Goal: Find specific page/section: Find specific page/section

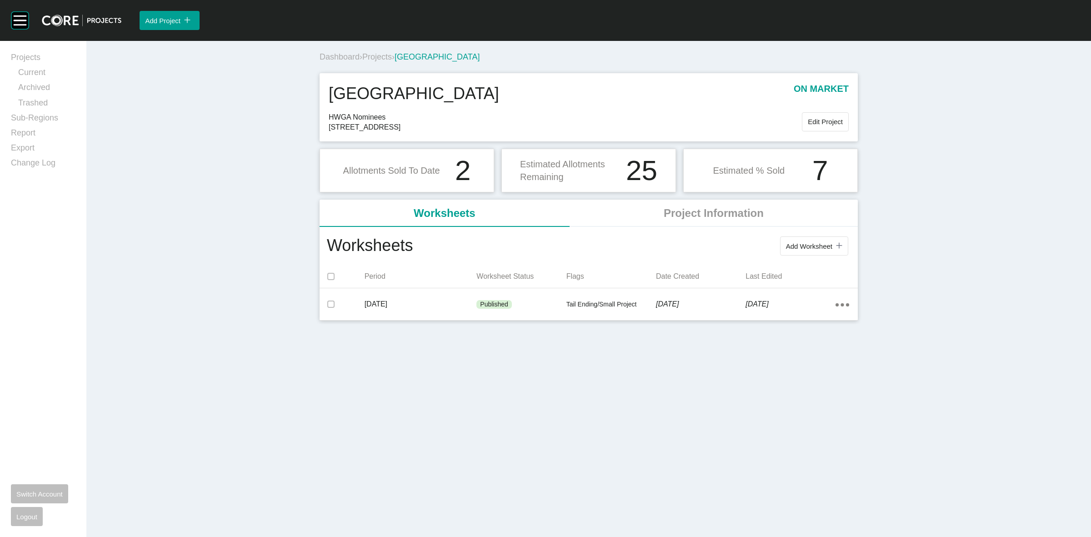
click at [378, 57] on span "Projects" at bounding box center [377, 56] width 30 height 9
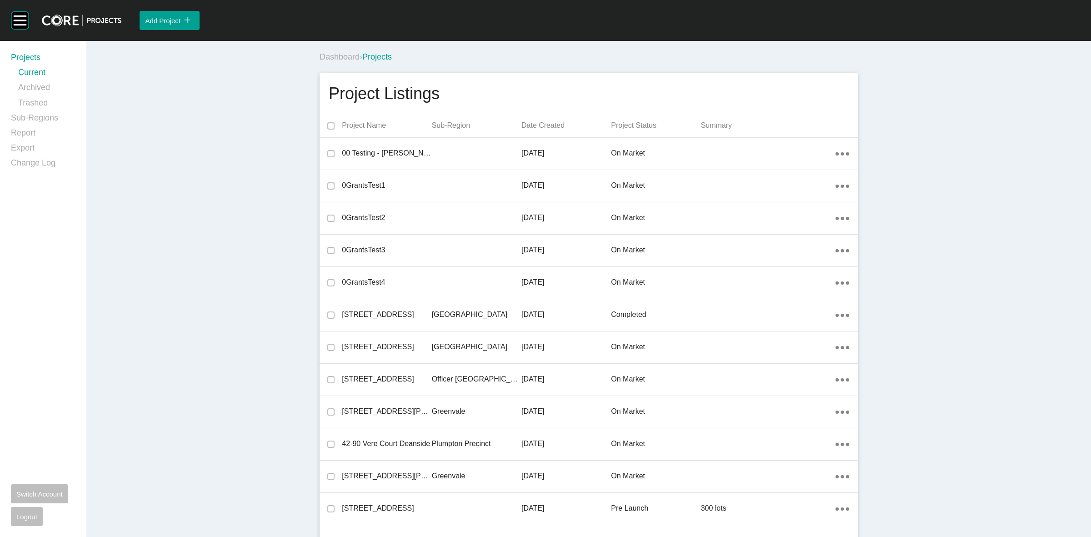
scroll to position [11758, 0]
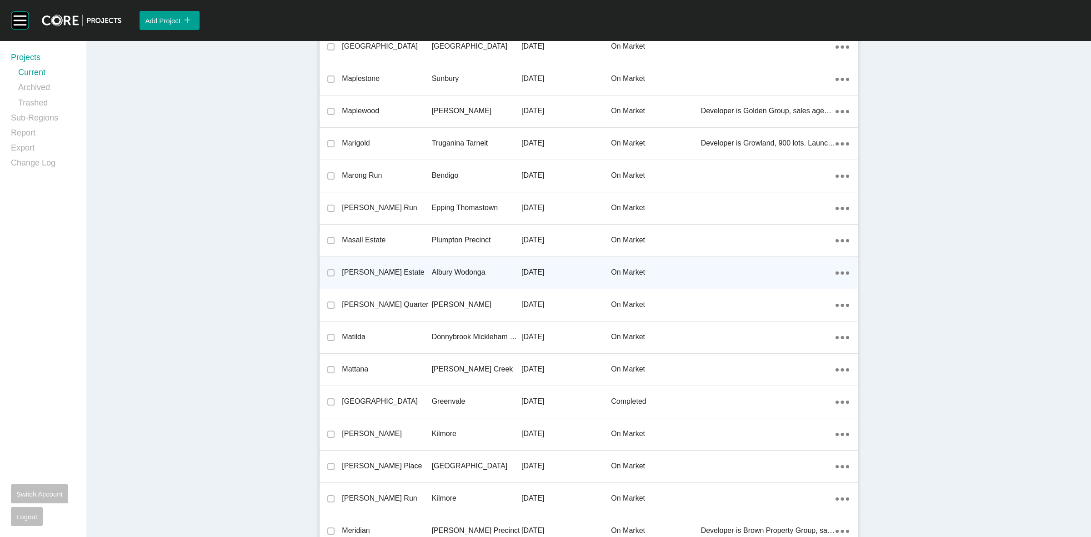
click at [460, 267] on p "Albury Wodonga" at bounding box center [477, 272] width 90 height 10
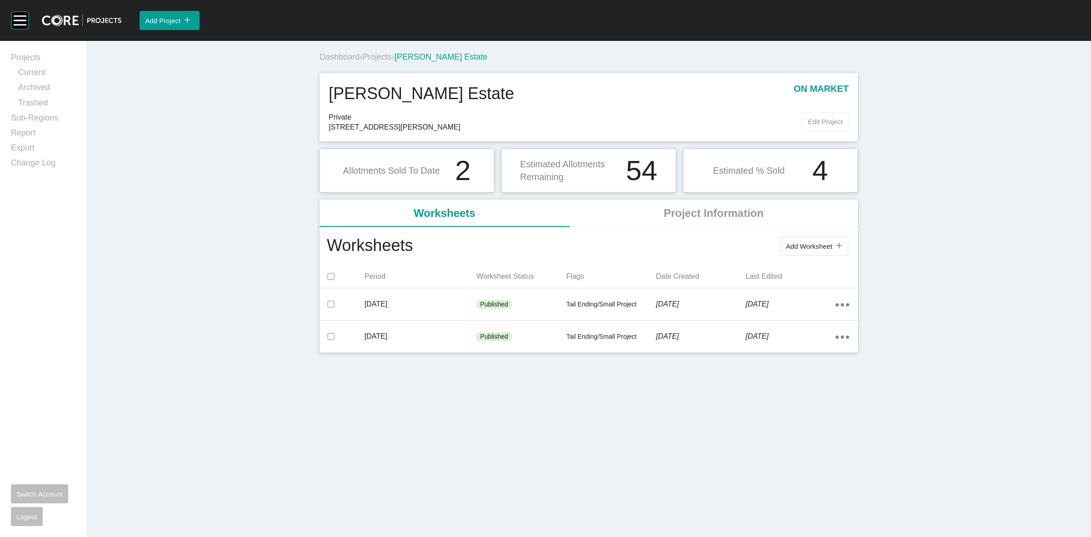
click at [821, 124] on span "Edit Project" at bounding box center [825, 122] width 35 height 8
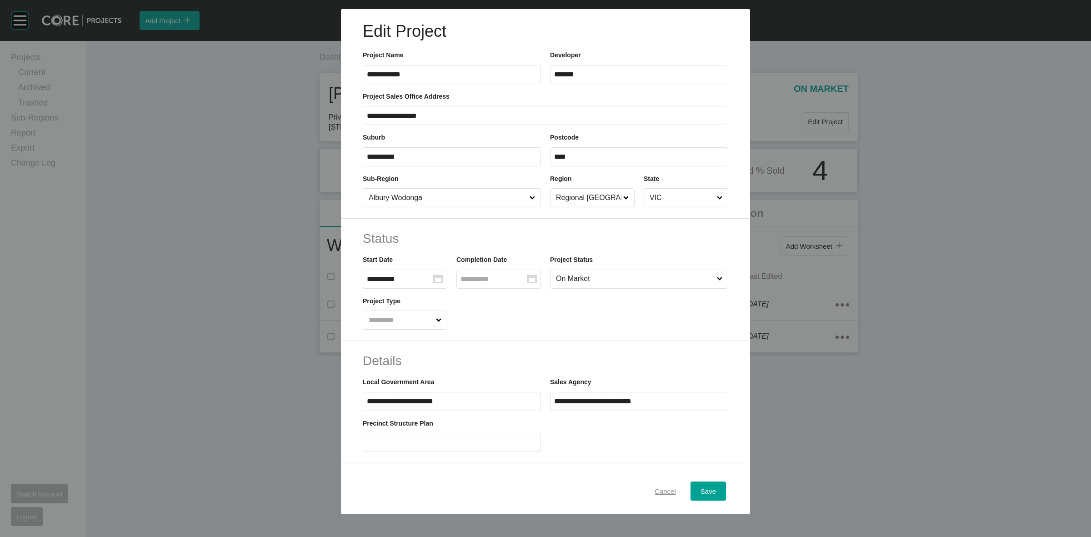
drag, startPoint x: 669, startPoint y: 489, endPoint x: 665, endPoint y: 487, distance: 4.7
click at [668, 489] on div "Cancel" at bounding box center [665, 491] width 26 height 12
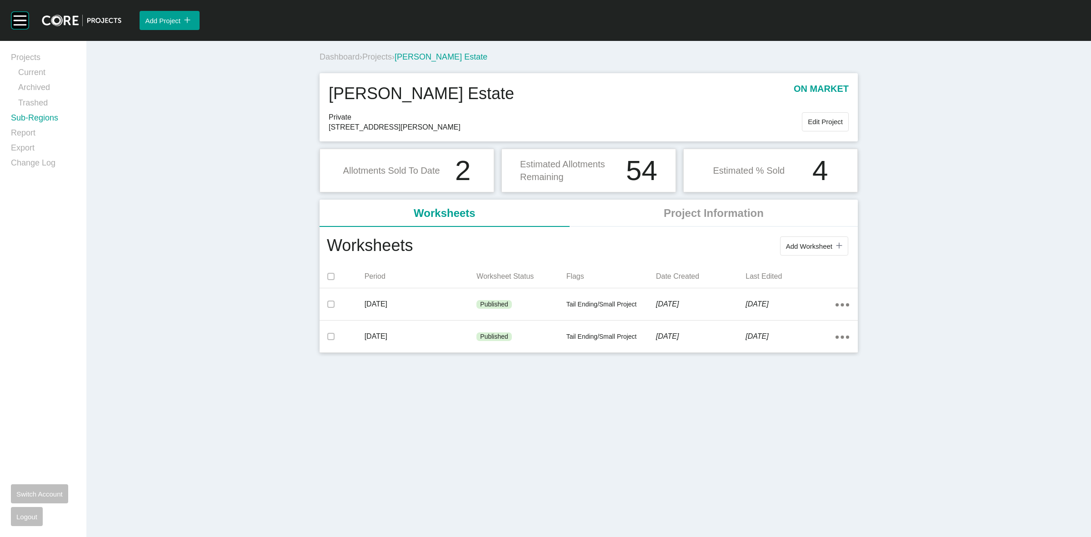
click at [33, 119] on link "Sub-Regions" at bounding box center [43, 119] width 65 height 15
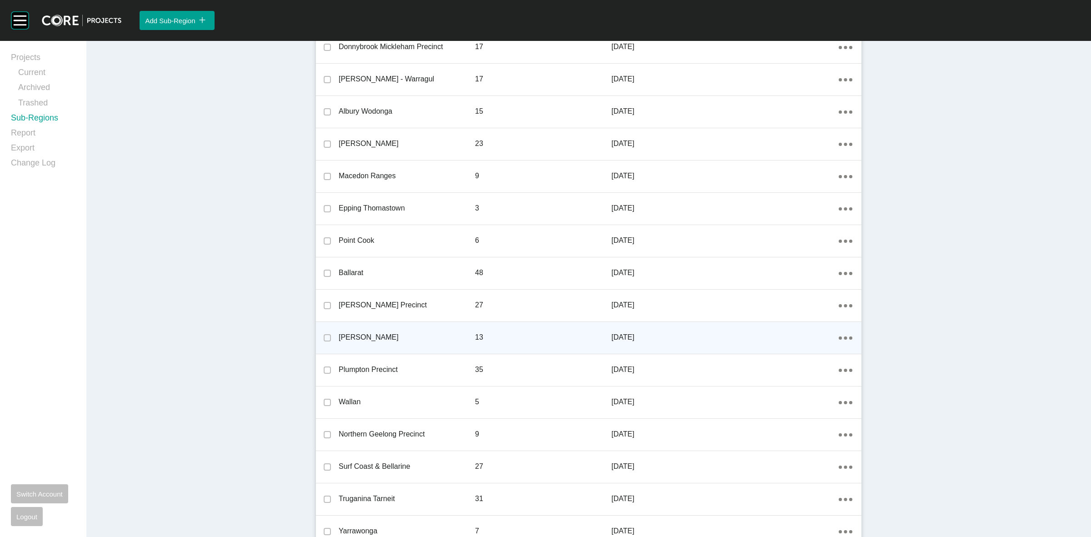
scroll to position [884, 0]
